Goal: Navigation & Orientation: Find specific page/section

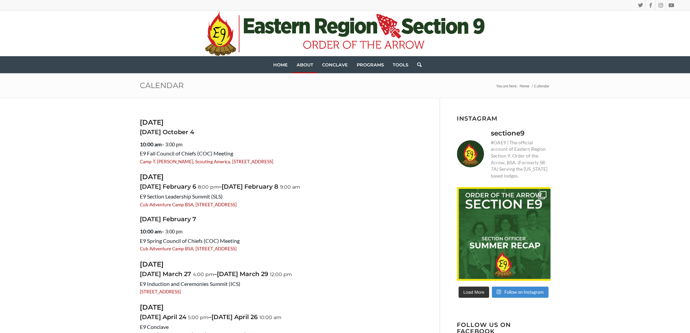
click at [361, 15] on icon ".st0{fill:#[DATE];} .st1{fill:#203F1F;} .st2{fill-rule:evenodd;clip-rule:evenod…" at bounding box center [344, 33] width 279 height 45
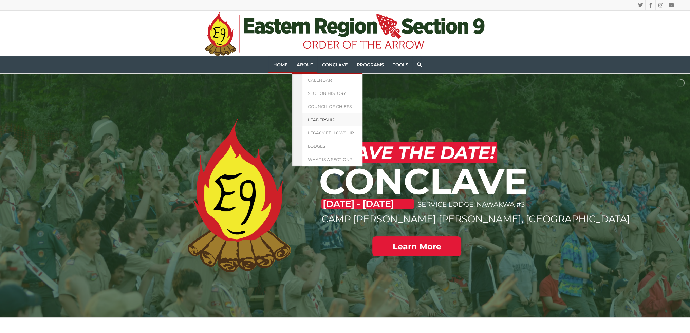
click at [315, 118] on span "Leadership" at bounding box center [320, 119] width 27 height 5
click at [321, 120] on span "Leadership" at bounding box center [320, 119] width 27 height 5
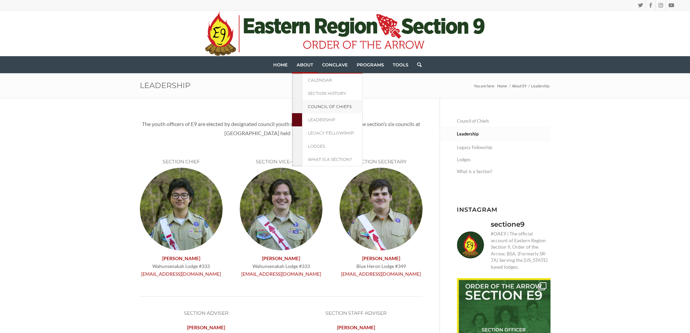
click at [326, 101] on link "Council of Chiefs" at bounding box center [332, 106] width 60 height 13
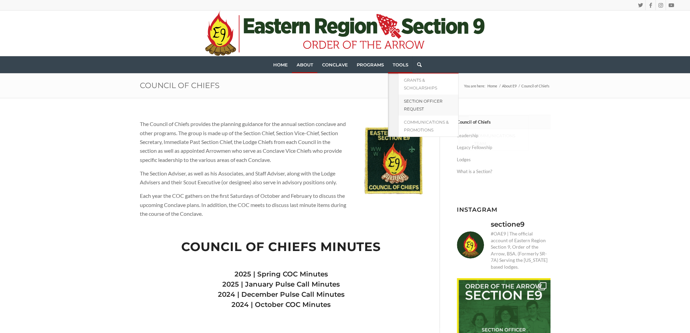
click at [408, 97] on link "Section Officer Request" at bounding box center [428, 105] width 60 height 21
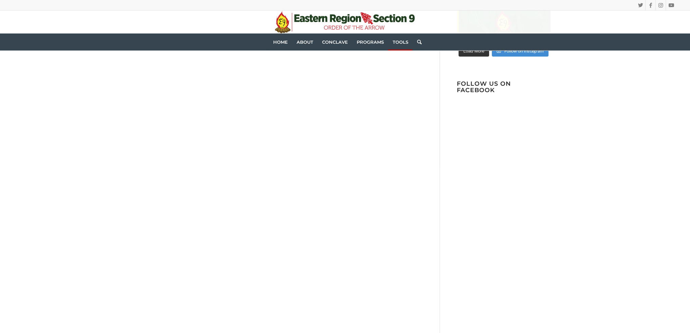
scroll to position [237, 0]
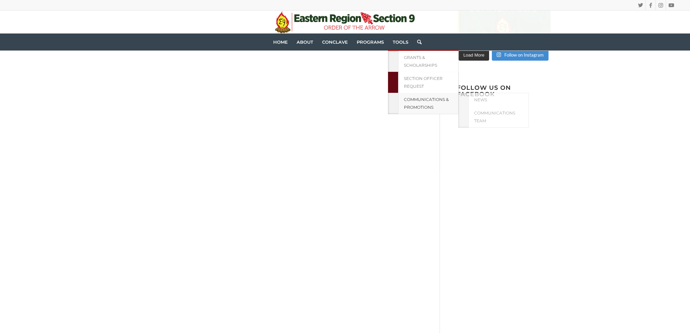
click at [408, 105] on span "Communications & Promotions" at bounding box center [425, 103] width 45 height 13
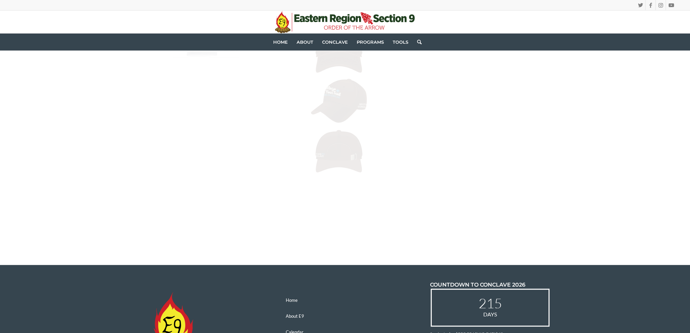
scroll to position [644, 0]
